Goal: Task Accomplishment & Management: Manage account settings

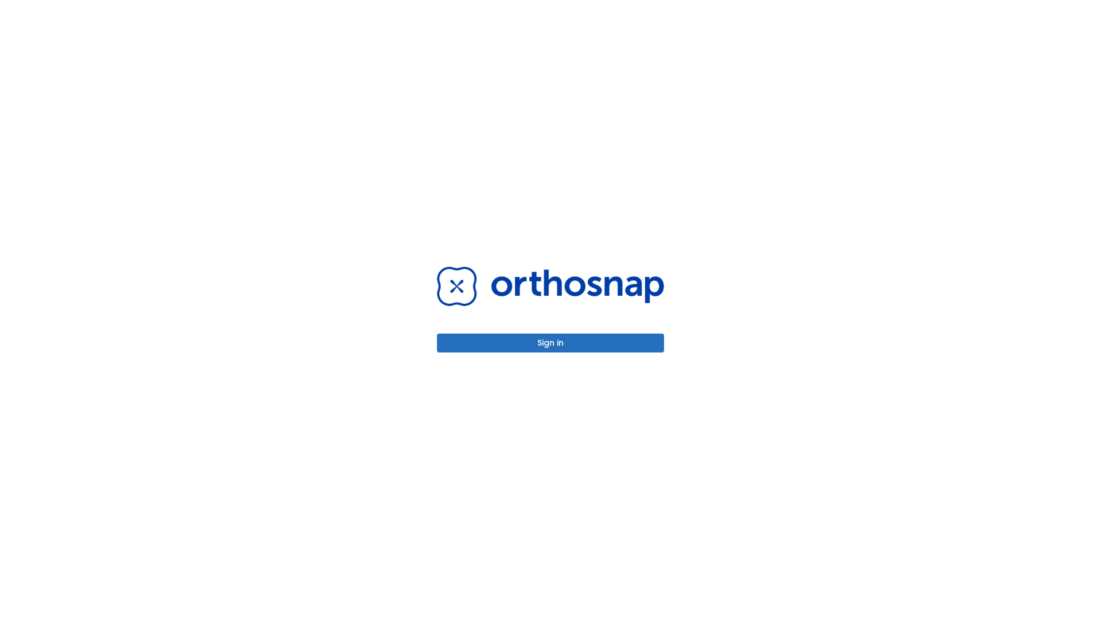
click at [550, 343] on button "Sign in" at bounding box center [550, 343] width 227 height 19
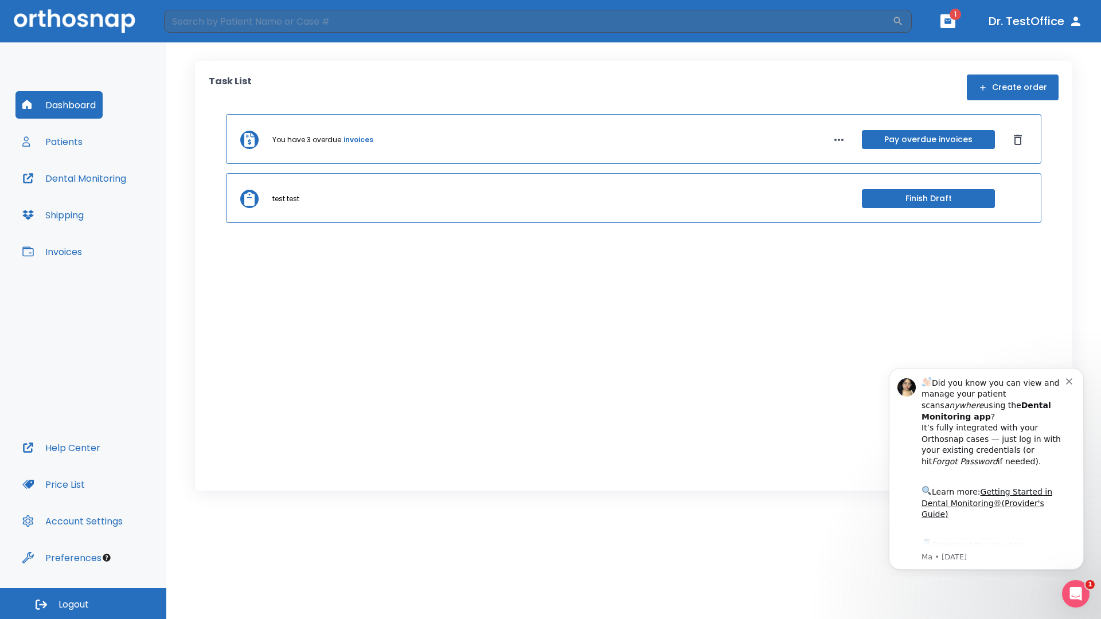
click at [83, 604] on span "Logout" at bounding box center [73, 605] width 30 height 13
